Goal: Answer question/provide support: Share knowledge or assist other users

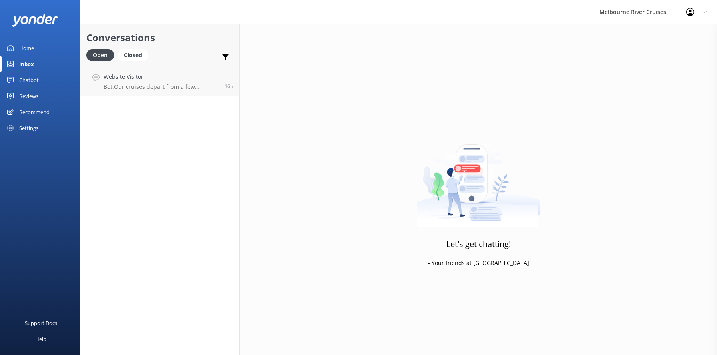
click at [24, 64] on div "Inbox" at bounding box center [26, 64] width 15 height 16
click at [24, 47] on div "Home" at bounding box center [26, 48] width 15 height 16
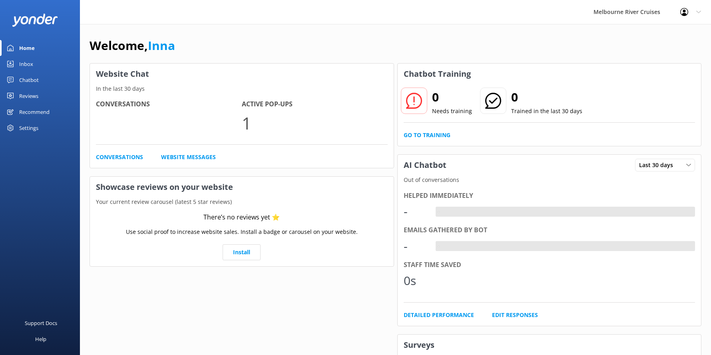
click at [24, 64] on div "Inbox" at bounding box center [26, 64] width 14 height 16
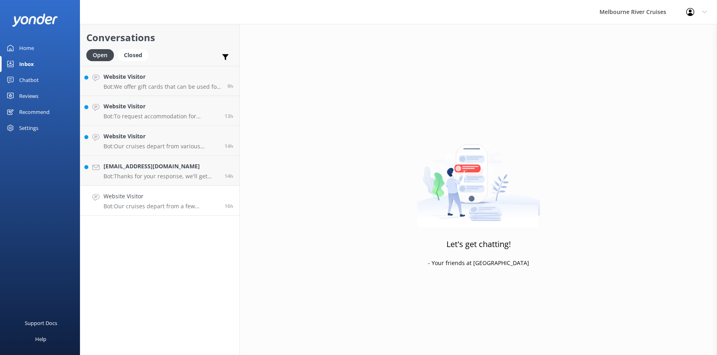
click at [138, 202] on div "Website Visitor Bot: Our cruises depart from a few different locations along [G…" at bounding box center [160, 201] width 115 height 18
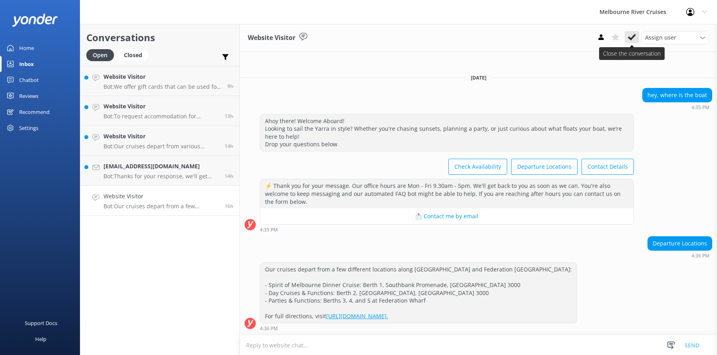
click at [631, 36] on icon at bounding box center [631, 37] width 8 height 8
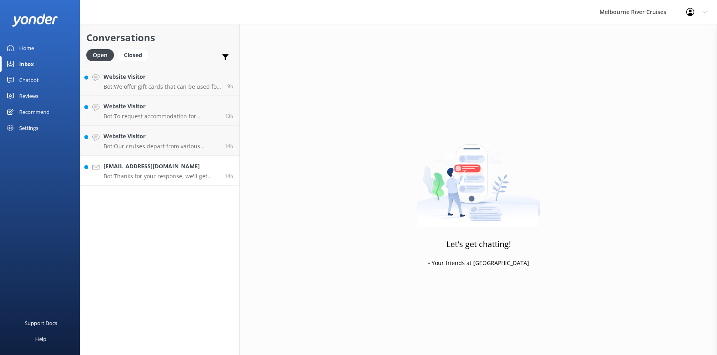
click at [127, 170] on h4 "[EMAIL_ADDRESS][DOMAIN_NAME]" at bounding box center [160, 166] width 115 height 9
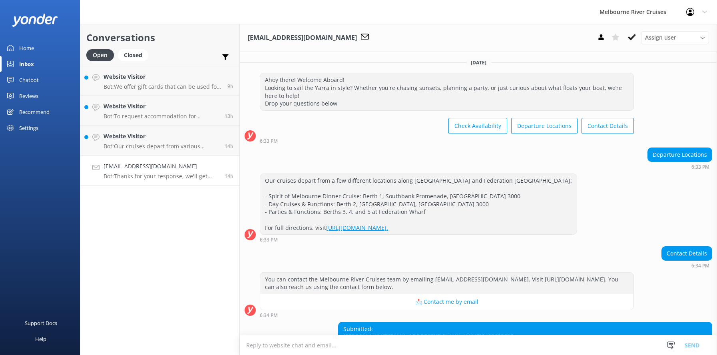
scroll to position [77, 0]
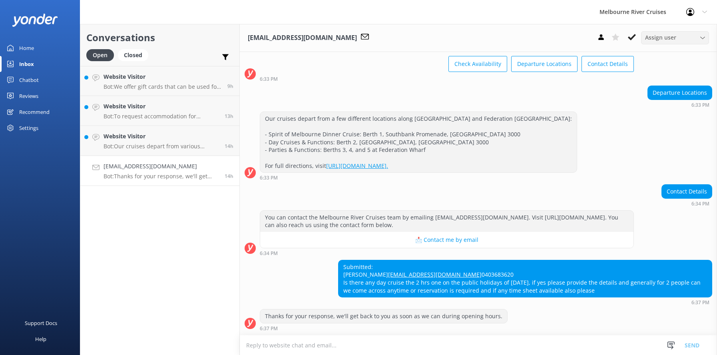
click at [703, 37] on icon at bounding box center [702, 38] width 5 height 5
click at [649, 159] on div "Inna" at bounding box center [650, 157] width 11 height 8
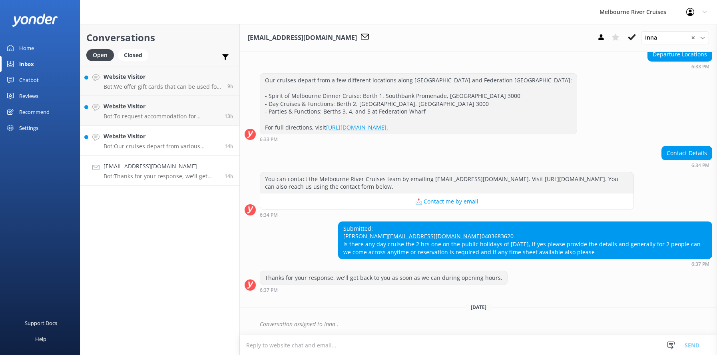
click at [127, 141] on h4 "Website Visitor" at bounding box center [160, 136] width 115 height 9
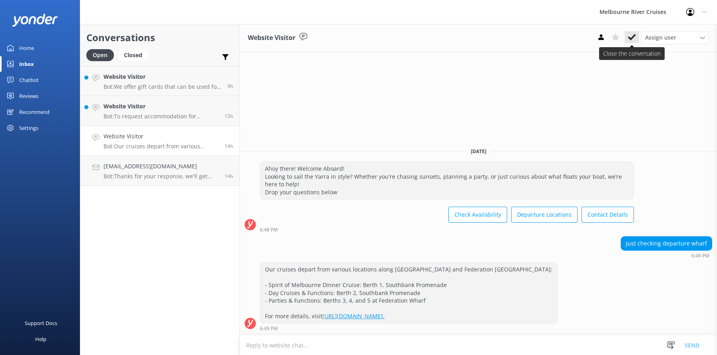
click at [629, 37] on use at bounding box center [631, 37] width 8 height 6
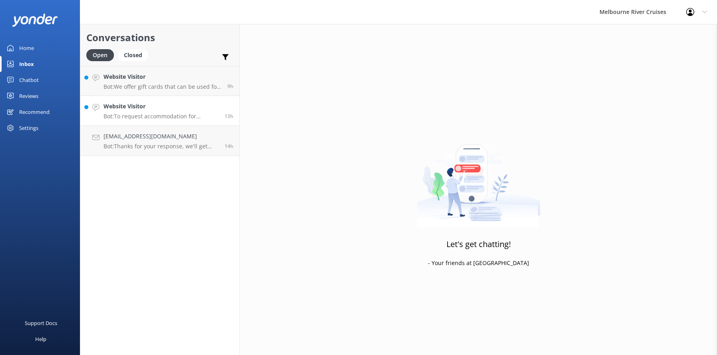
click at [130, 110] on h4 "Website Visitor" at bounding box center [160, 106] width 115 height 9
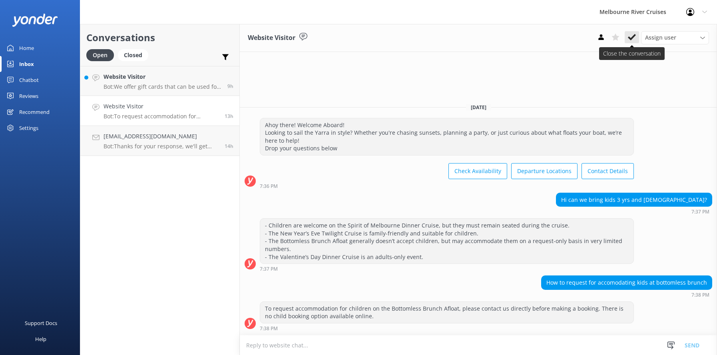
click at [630, 36] on icon at bounding box center [631, 37] width 8 height 8
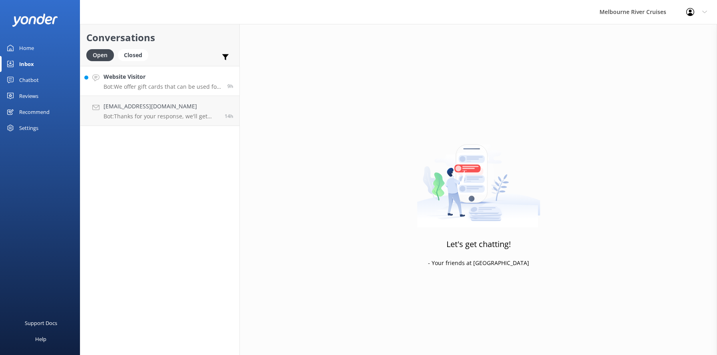
click at [131, 80] on h4 "Website Visitor" at bounding box center [162, 76] width 118 height 9
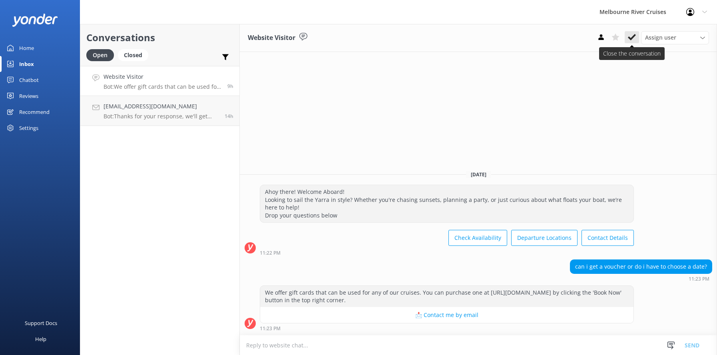
click at [627, 37] on button at bounding box center [631, 37] width 14 height 12
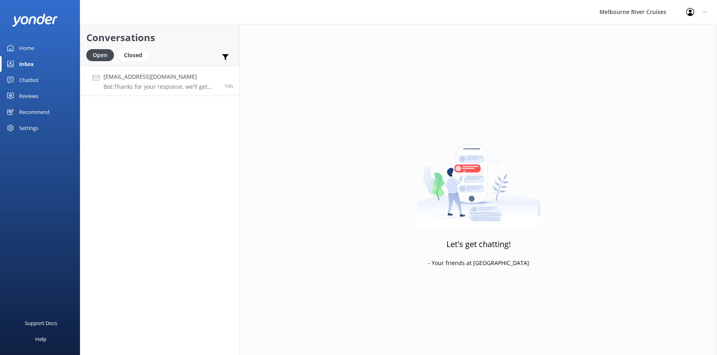
click at [129, 75] on h4 "[EMAIL_ADDRESS][DOMAIN_NAME]" at bounding box center [160, 76] width 115 height 9
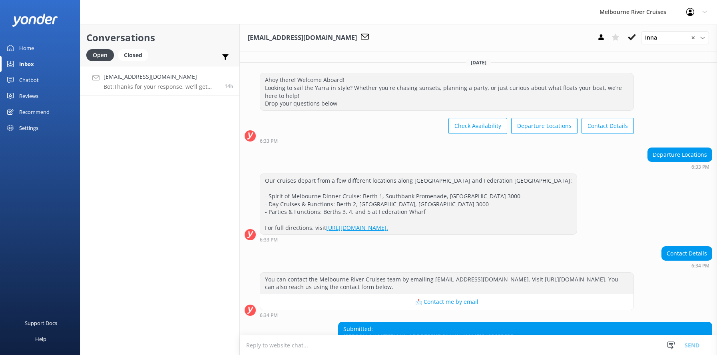
scroll to position [116, 0]
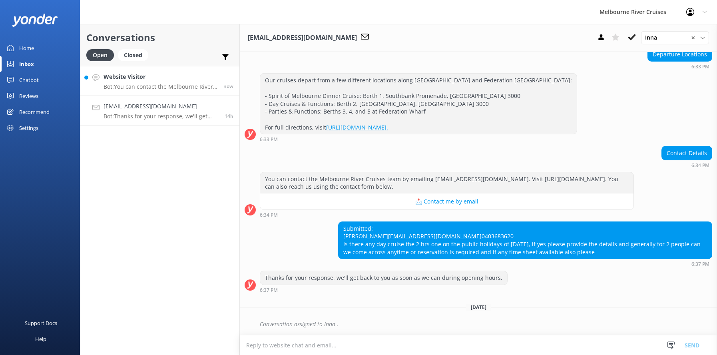
click at [144, 79] on h4 "Website Visitor" at bounding box center [160, 76] width 114 height 9
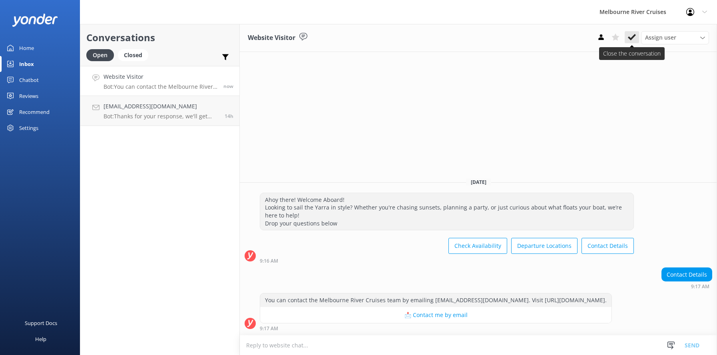
click at [631, 38] on icon at bounding box center [631, 37] width 8 height 8
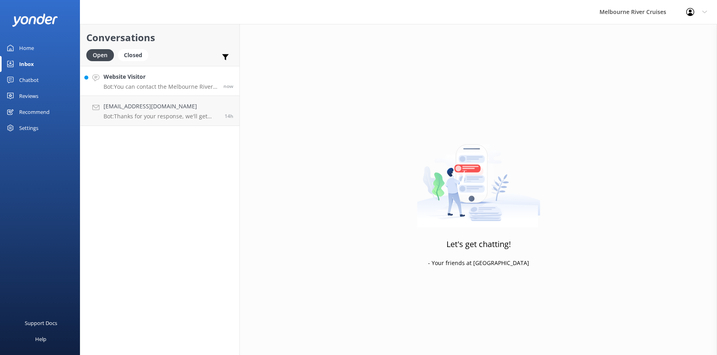
click at [134, 83] on p "Bot: You can contact the Melbourne River Cruises team by emailing [EMAIL_ADDRES…" at bounding box center [160, 86] width 114 height 7
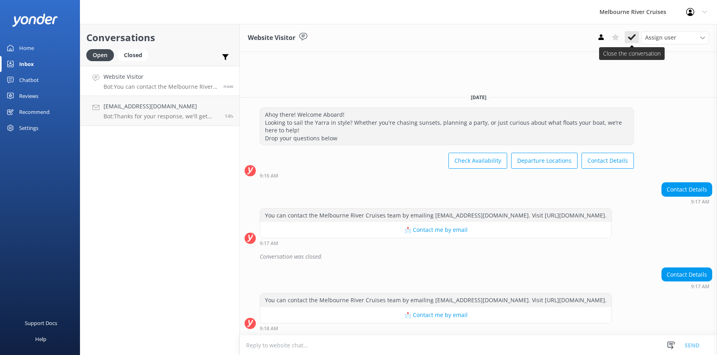
click at [632, 34] on icon at bounding box center [631, 37] width 8 height 8
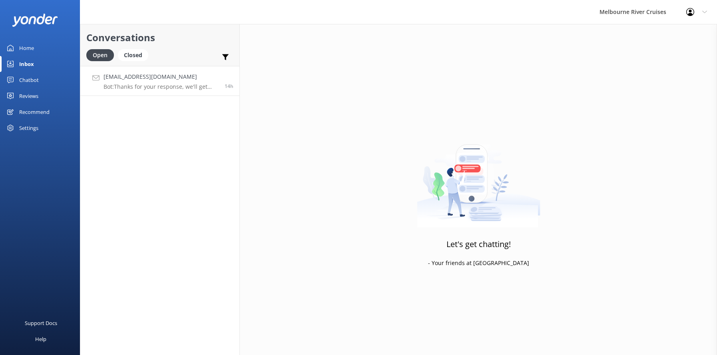
click at [136, 84] on p "Bot: Thanks for your response, we'll get back to you as soon as we can during o…" at bounding box center [160, 86] width 115 height 7
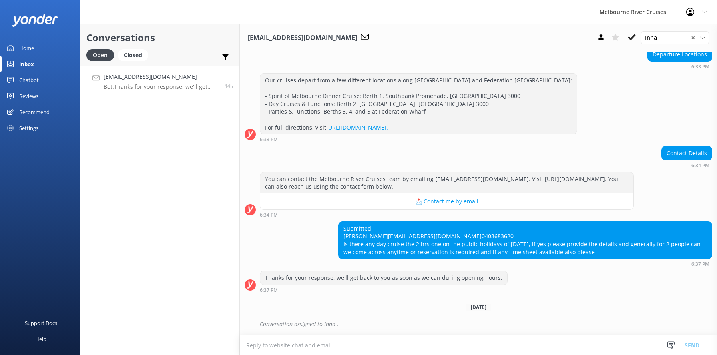
scroll to position [116, 0]
drag, startPoint x: 362, startPoint y: 218, endPoint x: 343, endPoint y: 218, distance: 18.4
click at [343, 222] on div "Submitted: [PERSON_NAME] [EMAIL_ADDRESS][DOMAIN_NAME] 0403683620 Is there any d…" at bounding box center [524, 240] width 373 height 37
copy div "[PERSON_NAME]"
drag, startPoint x: 340, startPoint y: 243, endPoint x: 599, endPoint y: 252, distance: 259.4
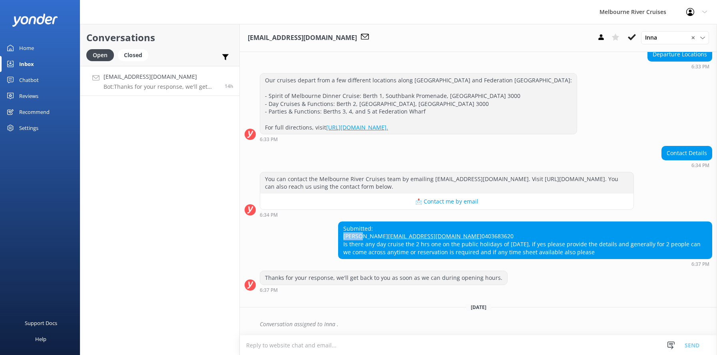
click at [599, 252] on div "Submitted: [PERSON_NAME] [EMAIL_ADDRESS][DOMAIN_NAME] 0403683620 Is there any d…" at bounding box center [524, 240] width 373 height 37
copy div "Is there any day cruise the 2 hrs one on the public holidays of [DATE], if yes …"
click at [630, 37] on icon at bounding box center [631, 37] width 8 height 8
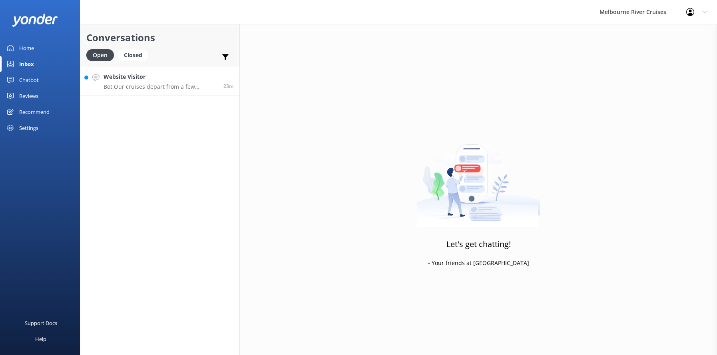
click at [132, 82] on div "Website Visitor Bot: Our cruises depart from a few different locations along [G…" at bounding box center [160, 80] width 114 height 17
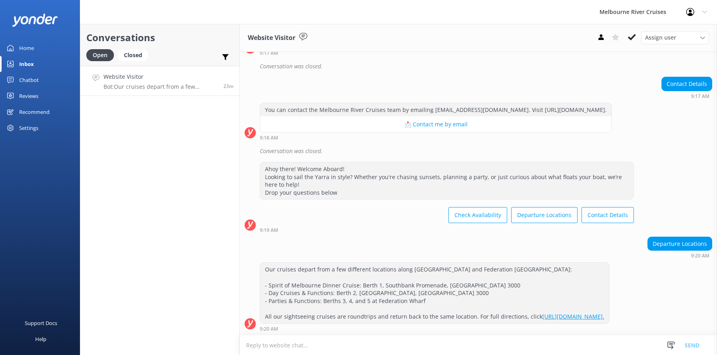
scroll to position [179, 0]
click at [630, 38] on use at bounding box center [631, 37] width 8 height 6
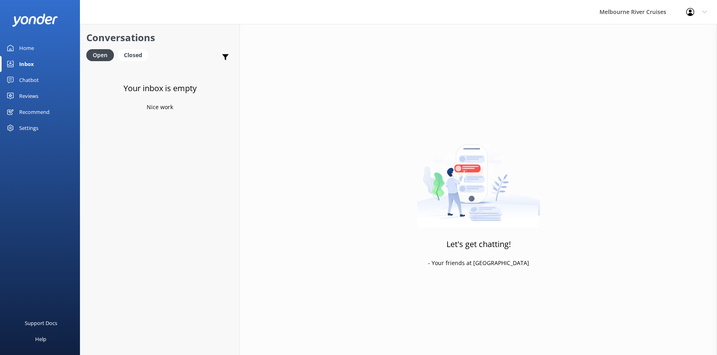
click at [26, 64] on div "Inbox" at bounding box center [26, 64] width 15 height 16
click at [23, 47] on div "Home" at bounding box center [26, 48] width 15 height 16
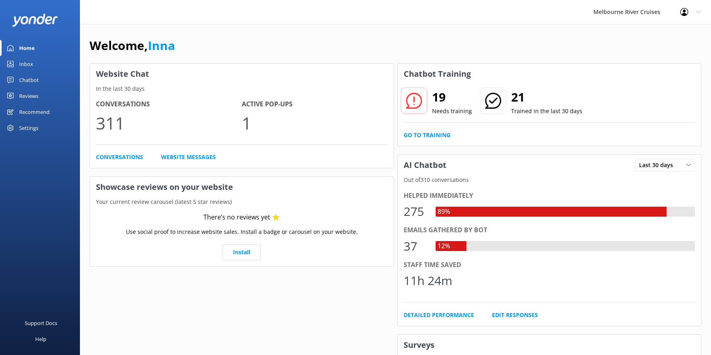
click at [25, 62] on div "Inbox" at bounding box center [26, 64] width 14 height 16
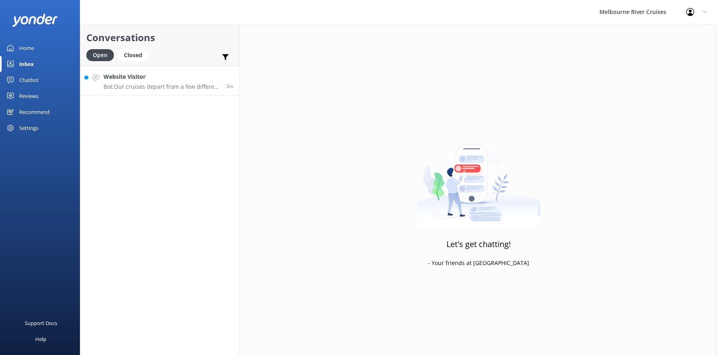
click at [149, 83] on p "Bot: Our cruises depart from a few different locations along [GEOGRAPHIC_DATA] …" at bounding box center [161, 86] width 117 height 7
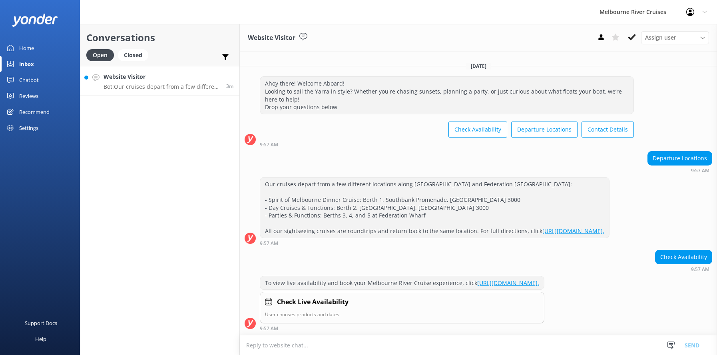
scroll to position [12, 0]
click at [630, 38] on use at bounding box center [631, 37] width 8 height 6
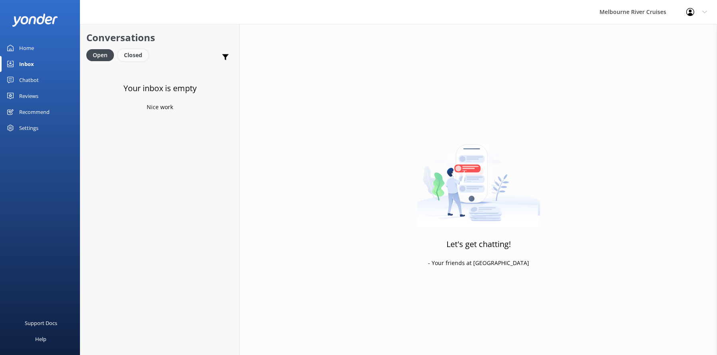
click at [129, 54] on div "Closed" at bounding box center [133, 55] width 30 height 12
click at [103, 55] on div "Open" at bounding box center [99, 55] width 27 height 12
click at [132, 56] on div "Closed" at bounding box center [133, 55] width 30 height 12
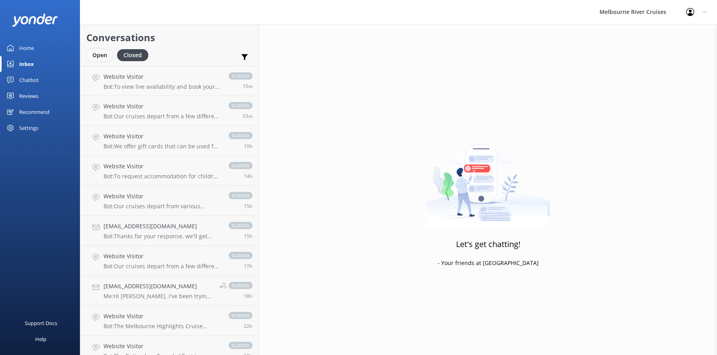
click at [99, 54] on div "Open" at bounding box center [99, 55] width 27 height 12
